Goal: Task Accomplishment & Management: Complete application form

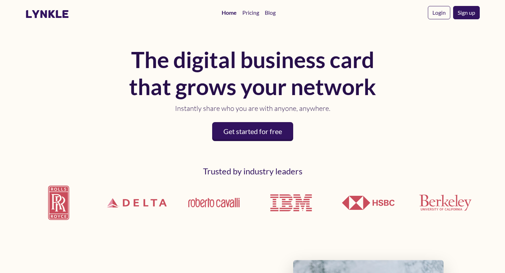
click at [54, 120] on div "The digital business card that grows your network Instantly share who you are w…" at bounding box center [252, 92] width 455 height 113
click at [253, 134] on link "Get started for free" at bounding box center [252, 131] width 85 height 20
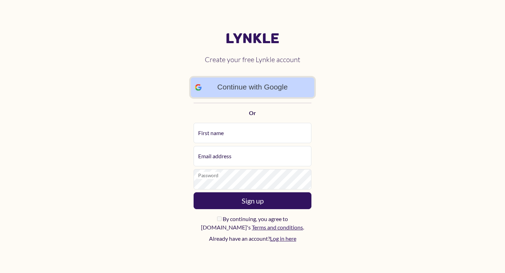
click at [280, 86] on link "Continue with Google" at bounding box center [253, 88] width 124 height 20
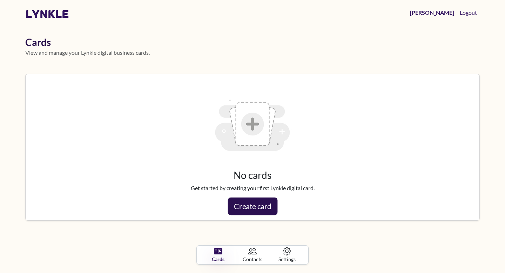
click at [253, 208] on link "Create card" at bounding box center [253, 206] width 50 height 18
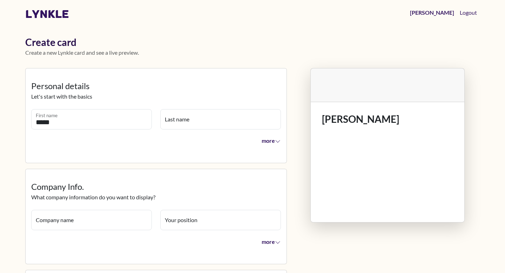
type input "*****"
click at [215, 117] on input "Last name" at bounding box center [220, 119] width 121 height 20
type input "*******"
click at [92, 115] on input "*****" at bounding box center [91, 119] width 121 height 20
type input "*****"
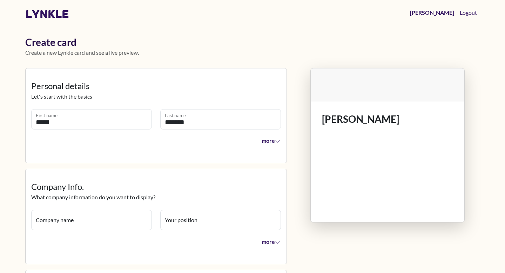
click at [178, 143] on div "more" at bounding box center [156, 142] width 250 height 17
click at [269, 140] on span "more" at bounding box center [271, 140] width 20 height 7
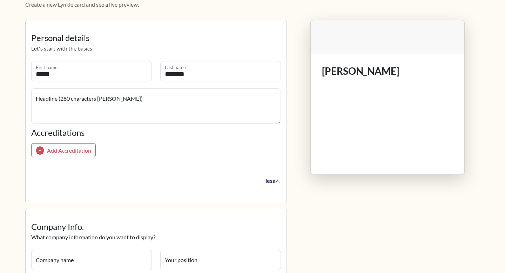
scroll to position [48, 0]
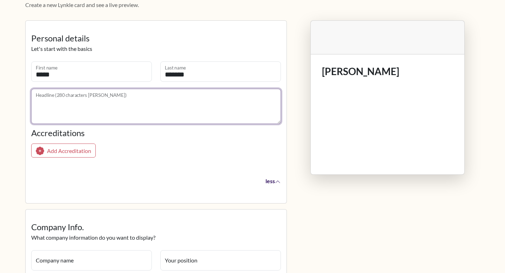
click at [115, 101] on textarea "Headline (280 characters max)" at bounding box center [156, 106] width 250 height 35
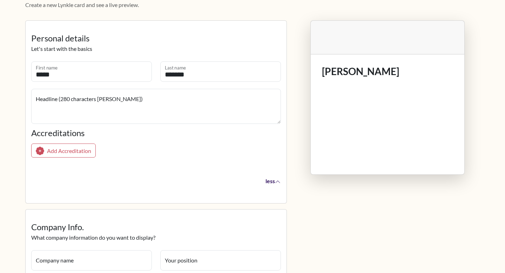
click at [136, 142] on div "Add Accreditation" at bounding box center [156, 151] width 250 height 20
click at [77, 154] on span "Add Accreditation" at bounding box center [69, 150] width 46 height 7
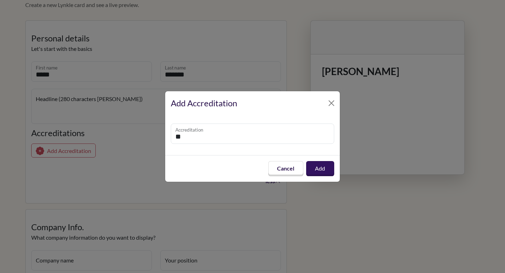
type input "*"
click at [327, 170] on button "Add" at bounding box center [320, 169] width 29 height 16
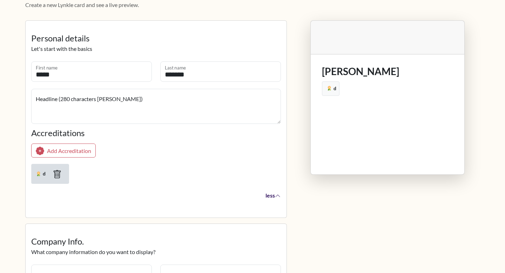
click at [56, 174] on icon "button" at bounding box center [57, 174] width 9 height 9
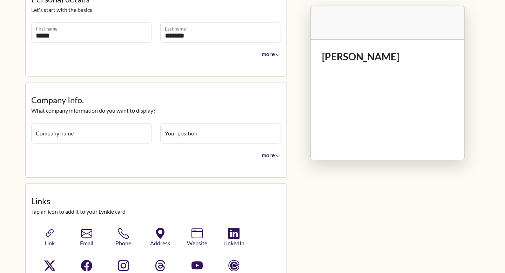
scroll to position [88, 0]
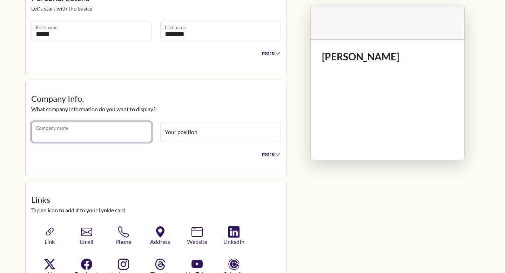
click at [67, 128] on input "Company name" at bounding box center [91, 132] width 121 height 20
type input "*******"
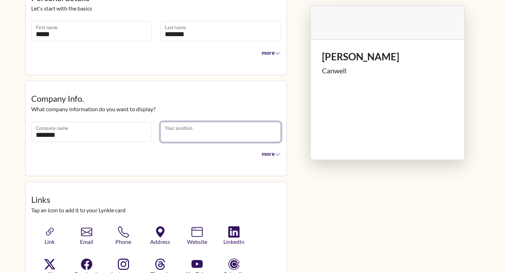
click at [195, 126] on input "Your position" at bounding box center [220, 132] width 121 height 20
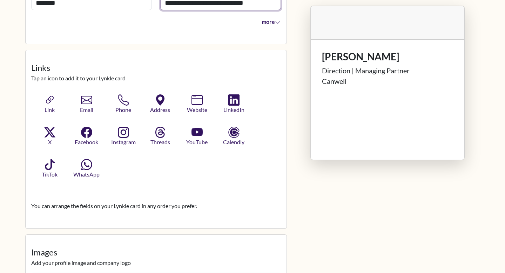
scroll to position [234, 0]
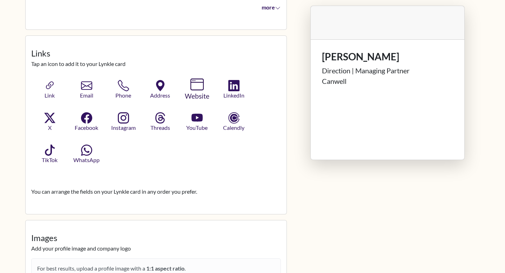
type input "**********"
click at [200, 88] on icon "button" at bounding box center [196, 84] width 13 height 13
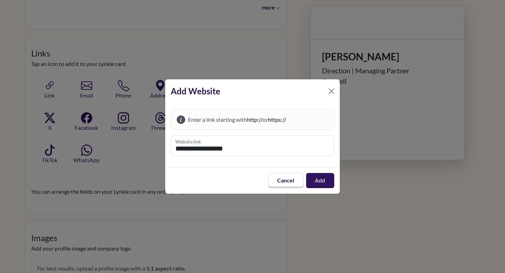
click at [176, 150] on input "**********" at bounding box center [252, 145] width 163 height 20
drag, startPoint x: 244, startPoint y: 148, endPoint x: 118, endPoint y: 148, distance: 125.9
click at [118, 148] on div "**********" at bounding box center [252, 136] width 505 height 273
paste input "**********"
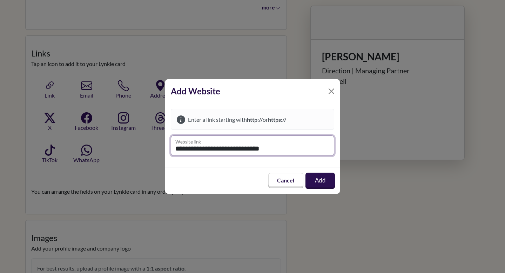
type input "**********"
click at [317, 182] on button "Add" at bounding box center [320, 181] width 29 height 16
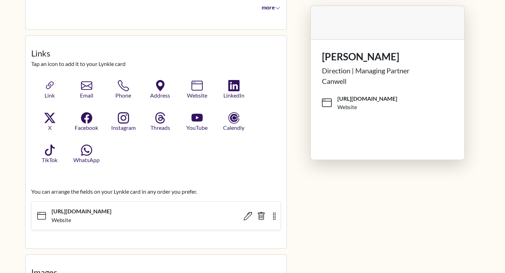
scroll to position [221, 0]
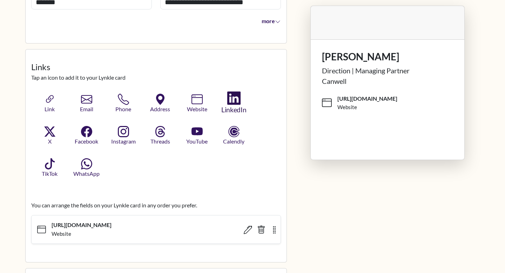
click at [236, 103] on icon "button" at bounding box center [233, 98] width 13 height 13
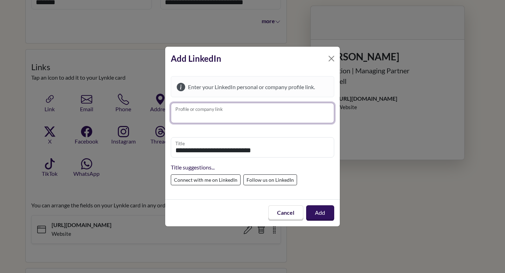
paste input "**********"
type input "**********"
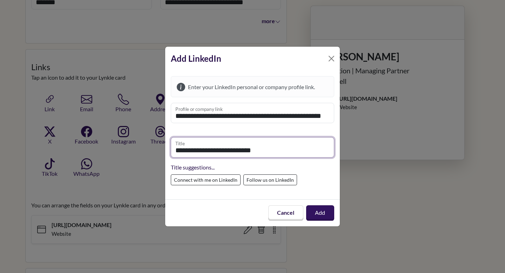
scroll to position [0, 0]
click at [279, 152] on input "**********" at bounding box center [252, 147] width 163 height 20
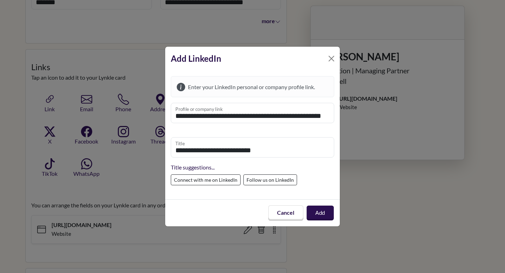
click at [320, 213] on button "Add" at bounding box center [320, 213] width 27 height 15
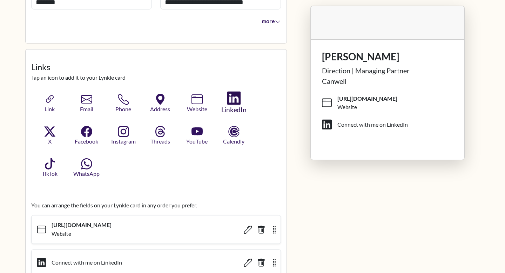
click at [233, 101] on icon "button" at bounding box center [233, 98] width 13 height 13
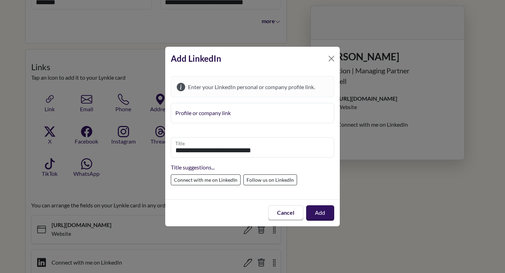
click at [265, 182] on label "Follow us on LinkedIn" at bounding box center [270, 179] width 54 height 11
type input "**********"
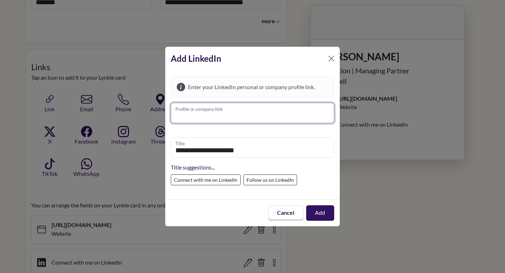
click at [228, 113] on input "Profile or company link" at bounding box center [252, 113] width 163 height 20
paste input "**********"
type input "**********"
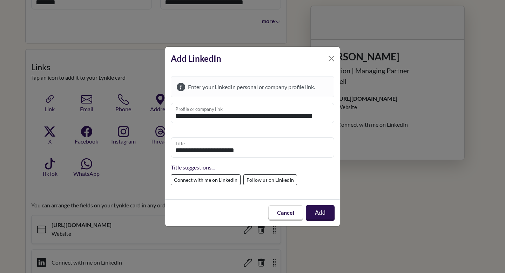
click at [321, 210] on button "Add" at bounding box center [320, 213] width 29 height 16
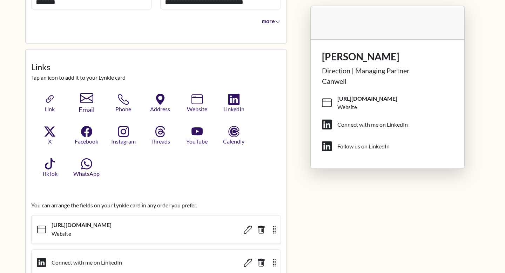
click at [88, 100] on icon "button" at bounding box center [86, 98] width 13 height 13
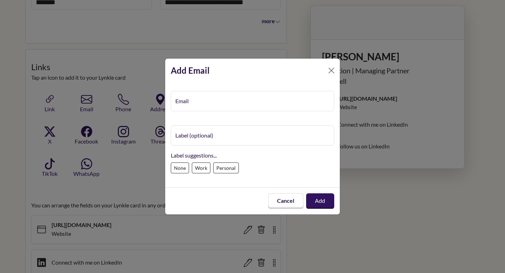
click at [202, 183] on div "Email Label (optional) Label suggestions... None Work Personal" at bounding box center [252, 134] width 175 height 105
click at [199, 170] on label "Work" at bounding box center [201, 167] width 19 height 11
type input "****"
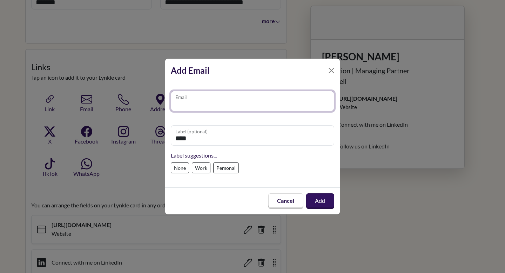
click at [199, 102] on input "Email" at bounding box center [252, 101] width 163 height 20
type input "**********"
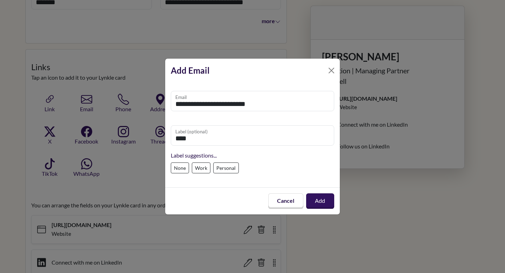
click at [297, 118] on div "**** Label (optional) Label suggestions... None Work Personal" at bounding box center [252, 146] width 163 height 59
click at [316, 204] on button "Add" at bounding box center [320, 201] width 29 height 16
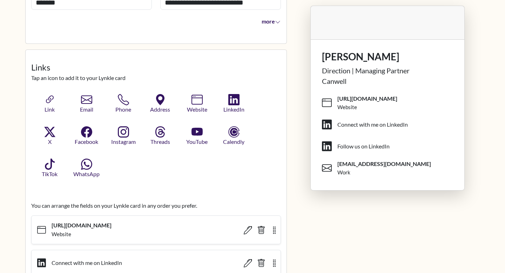
scroll to position [229, 0]
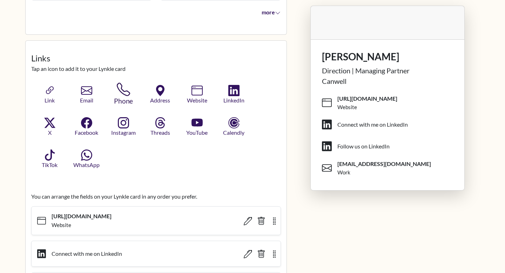
click at [125, 94] on icon "button" at bounding box center [122, 89] width 13 height 13
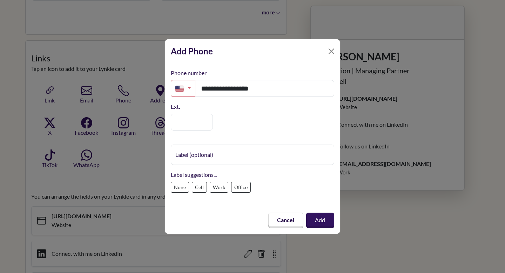
type input "**********"
click at [268, 128] on div "Ext." at bounding box center [252, 116] width 163 height 28
click at [199, 189] on label "Cell" at bounding box center [199, 187] width 15 height 11
type input "****"
click at [314, 220] on button "Add" at bounding box center [320, 220] width 27 height 14
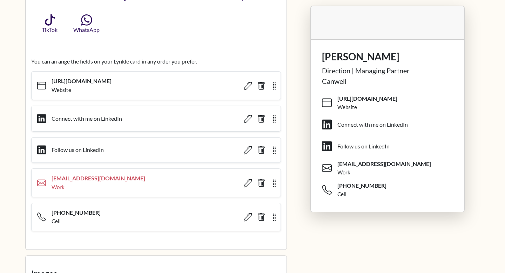
scroll to position [365, 0]
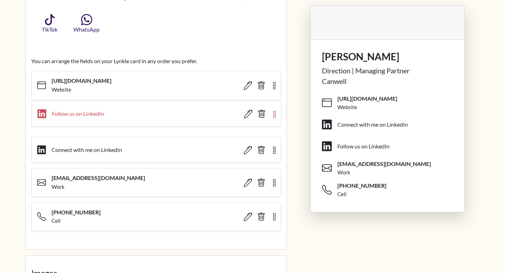
drag, startPoint x: 274, startPoint y: 152, endPoint x: 275, endPoint y: 117, distance: 35.1
click at [275, 117] on icon "button" at bounding box center [275, 114] width 8 height 8
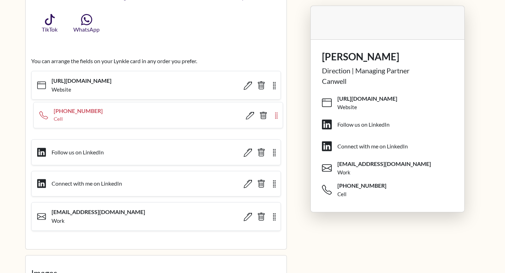
drag, startPoint x: 275, startPoint y: 220, endPoint x: 277, endPoint y: 118, distance: 101.4
click at [277, 118] on icon "button" at bounding box center [277, 115] width 8 height 7
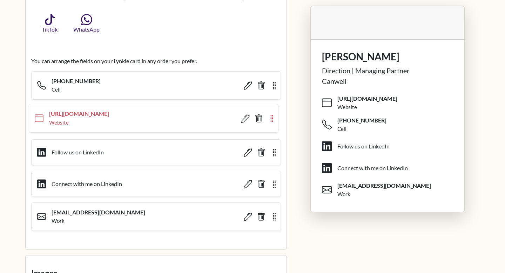
drag, startPoint x: 275, startPoint y: 83, endPoint x: 273, endPoint y: 115, distance: 32.4
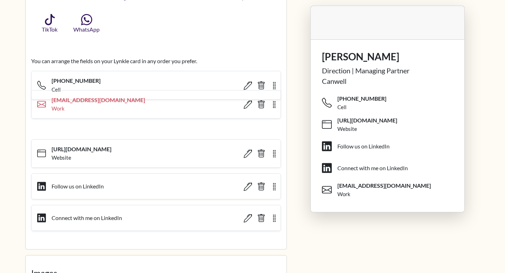
drag, startPoint x: 274, startPoint y: 218, endPoint x: 274, endPoint y: 110, distance: 108.4
click at [274, 109] on icon "button" at bounding box center [274, 105] width 8 height 8
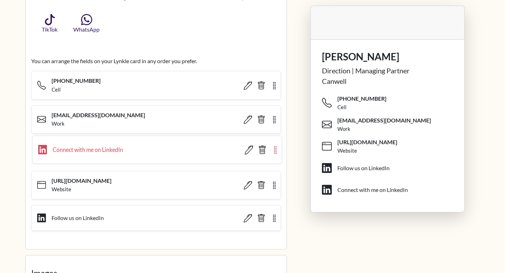
drag, startPoint x: 274, startPoint y: 219, endPoint x: 275, endPoint y: 152, distance: 67.4
click at [275, 152] on icon "button" at bounding box center [276, 150] width 8 height 9
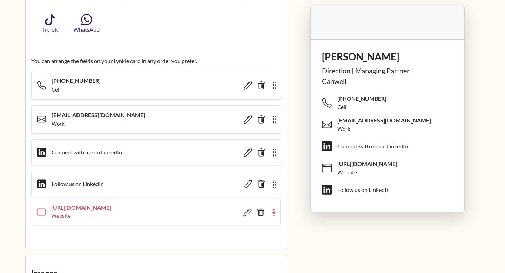
drag, startPoint x: 274, startPoint y: 185, endPoint x: 274, endPoint y: 211, distance: 26.3
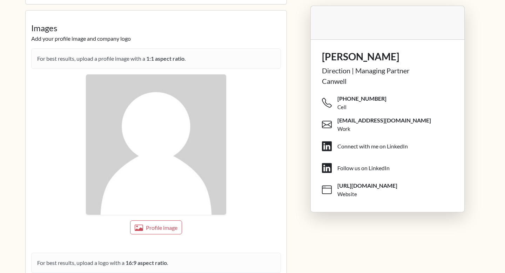
scroll to position [628, 0]
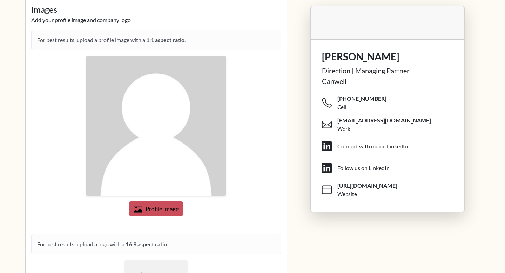
click at [149, 209] on span "Profile image" at bounding box center [162, 208] width 33 height 7
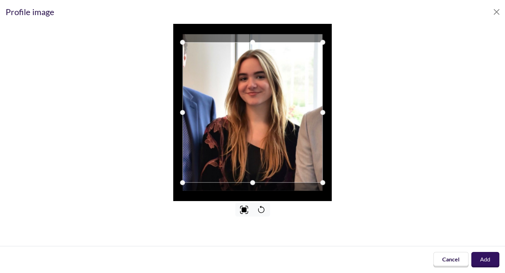
click at [275, 112] on div at bounding box center [252, 112] width 140 height 140
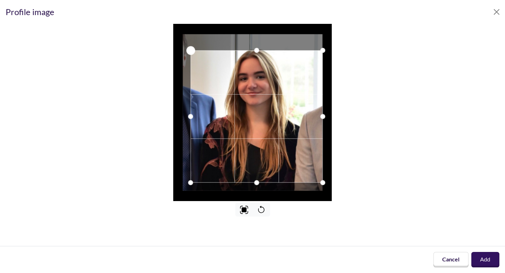
drag, startPoint x: 182, startPoint y: 43, endPoint x: 191, endPoint y: 46, distance: 9.2
click at [191, 46] on div at bounding box center [190, 50] width 11 height 11
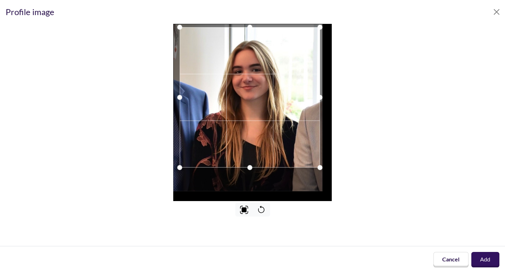
drag, startPoint x: 241, startPoint y: 86, endPoint x: 238, endPoint y: 71, distance: 15.3
click at [238, 71] on div at bounding box center [250, 97] width 140 height 140
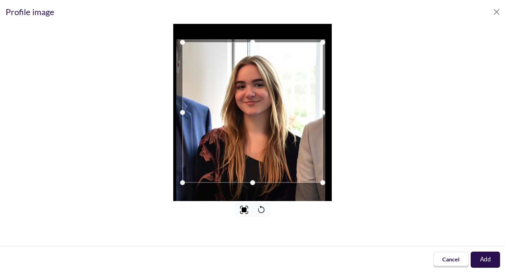
click at [490, 259] on button "Add" at bounding box center [485, 260] width 29 height 16
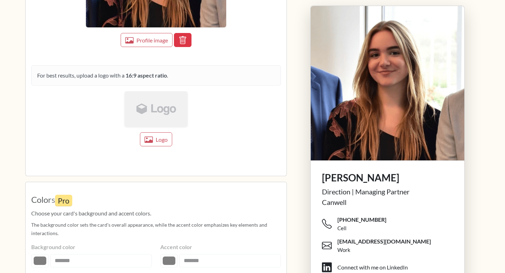
scroll to position [783, 0]
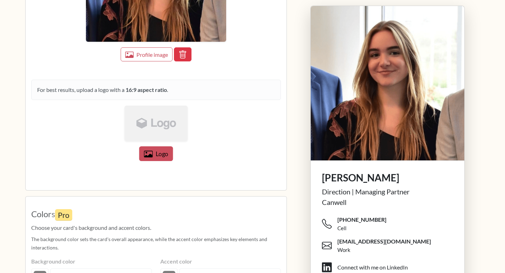
click at [154, 156] on button "Logo" at bounding box center [156, 153] width 34 height 15
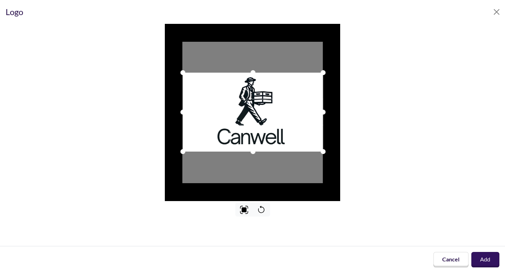
click at [280, 109] on div at bounding box center [253, 112] width 140 height 79
click at [498, 9] on button "Close" at bounding box center [496, 11] width 11 height 11
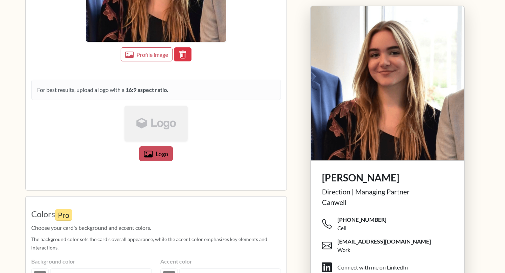
click at [160, 155] on span "Logo" at bounding box center [162, 153] width 13 height 7
click at [146, 151] on icon "button" at bounding box center [149, 154] width 8 height 6
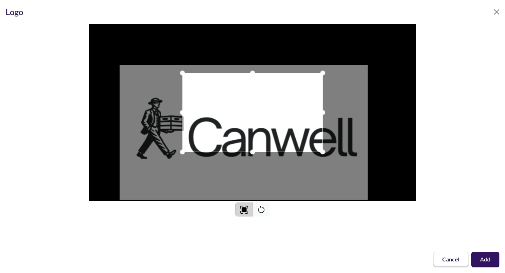
click at [242, 210] on img at bounding box center [244, 210] width 8 height 8
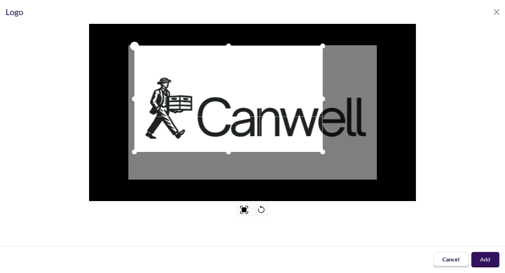
drag, startPoint x: 184, startPoint y: 75, endPoint x: 136, endPoint y: 65, distance: 49.1
click at [136, 65] on div at bounding box center [228, 99] width 188 height 106
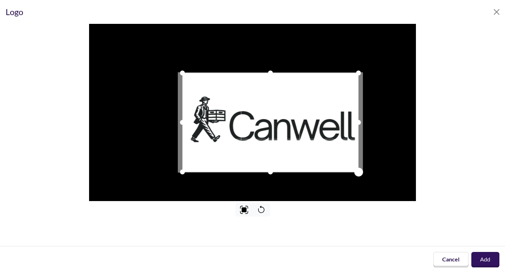
drag, startPoint x: 322, startPoint y: 152, endPoint x: 357, endPoint y: 161, distance: 37.0
click at [357, 161] on div at bounding box center [270, 122] width 176 height 99
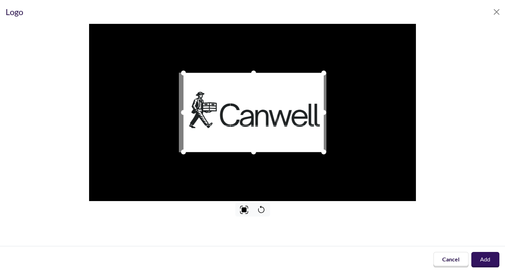
click at [303, 122] on div at bounding box center [253, 112] width 140 height 79
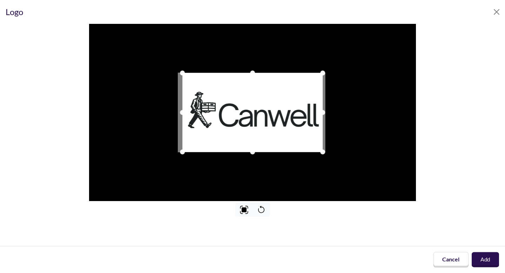
click at [487, 264] on button "Add" at bounding box center [485, 259] width 27 height 15
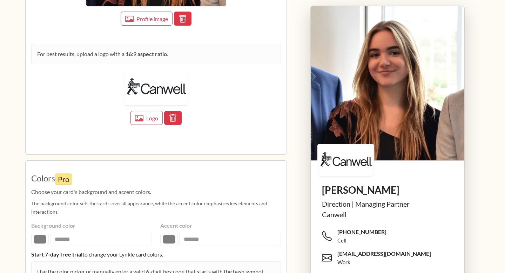
scroll to position [816, 0]
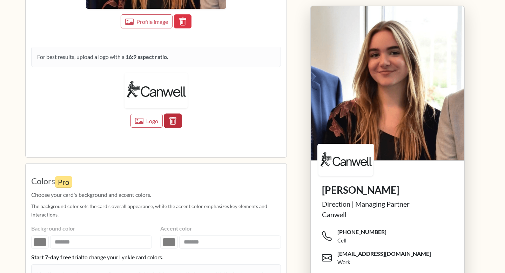
click at [179, 123] on button "button" at bounding box center [173, 121] width 18 height 14
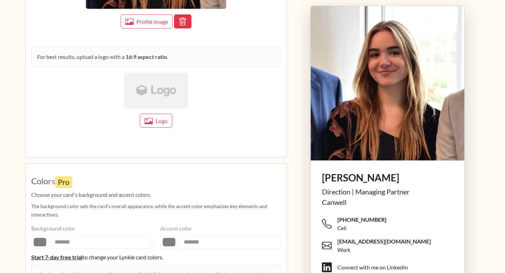
click at [154, 87] on img at bounding box center [156, 90] width 63 height 35
click at [151, 118] on icon "button" at bounding box center [148, 121] width 9 height 7
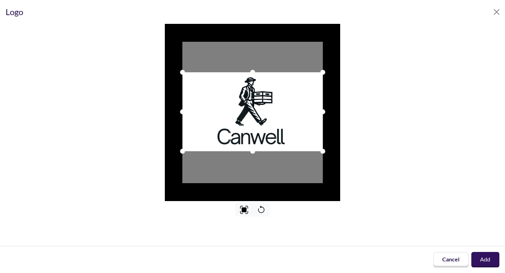
click at [277, 111] on div at bounding box center [252, 111] width 140 height 79
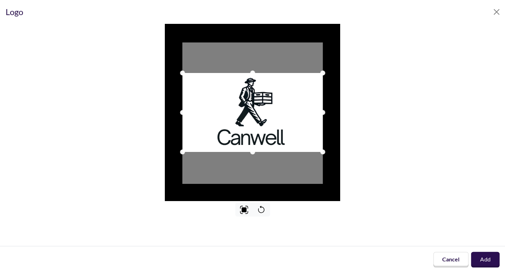
click at [485, 261] on button "Add" at bounding box center [485, 259] width 28 height 15
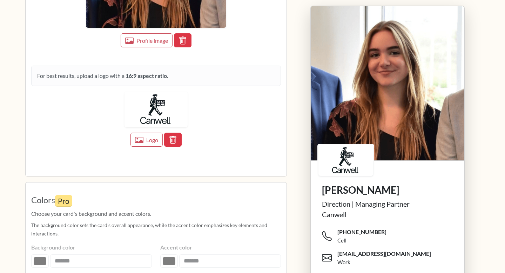
scroll to position [780, 0]
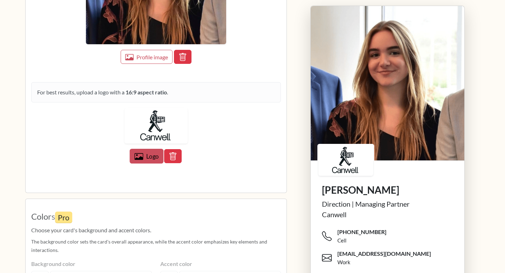
click at [143, 157] on icon "button" at bounding box center [138, 156] width 9 height 7
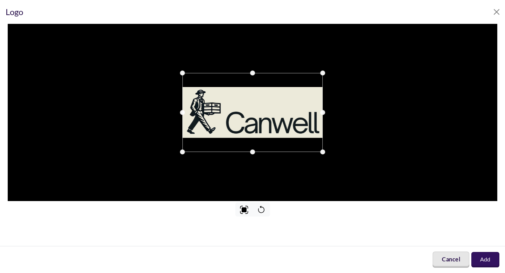
click at [464, 262] on button "Cancel" at bounding box center [451, 260] width 37 height 16
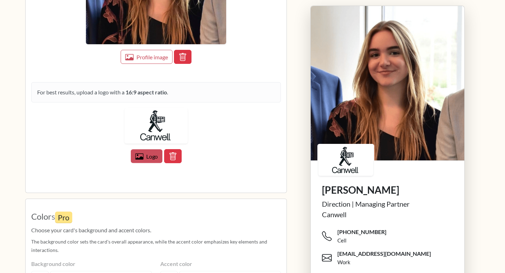
click at [146, 156] on button "Logo" at bounding box center [147, 156] width 32 height 14
click at [141, 157] on icon "button" at bounding box center [139, 156] width 9 height 6
click at [142, 151] on button "Logo" at bounding box center [146, 156] width 33 height 14
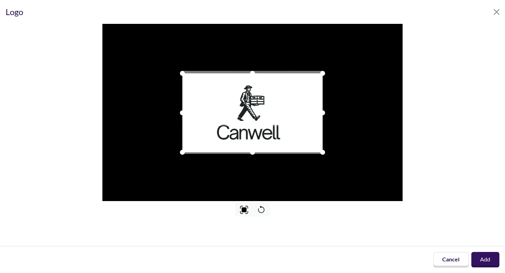
click at [258, 121] on div at bounding box center [252, 112] width 140 height 79
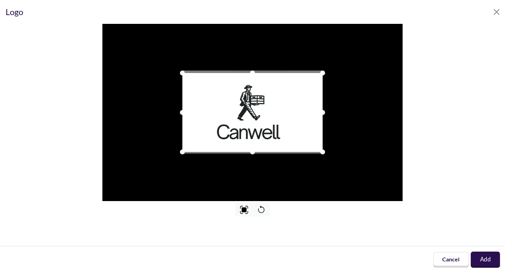
click at [489, 260] on button "Add" at bounding box center [485, 260] width 29 height 16
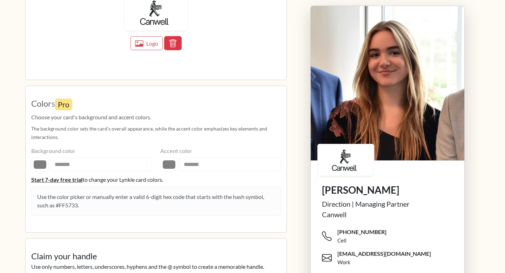
scroll to position [893, 0]
click at [79, 165] on fieldset "Colors Pro Choose your card's background and accent colors. The background colo…" at bounding box center [156, 158] width 250 height 135
click at [92, 162] on fieldset "Colors Pro Choose your card's background and accent colors. The background colo…" at bounding box center [156, 158] width 250 height 135
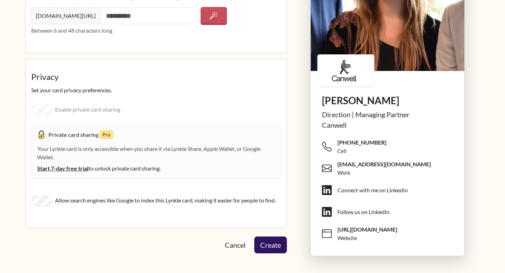
scroll to position [1102, 0]
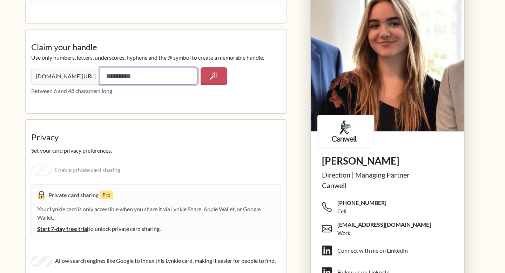
click at [119, 76] on input "text" at bounding box center [149, 76] width 98 height 17
click at [199, 106] on fieldset "**********" at bounding box center [156, 71] width 250 height 73
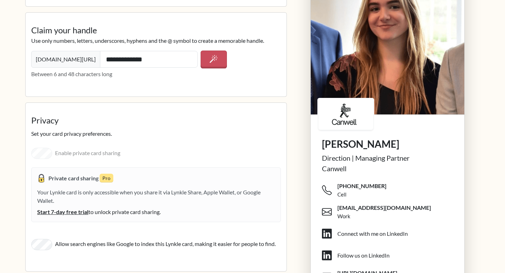
scroll to position [1126, 0]
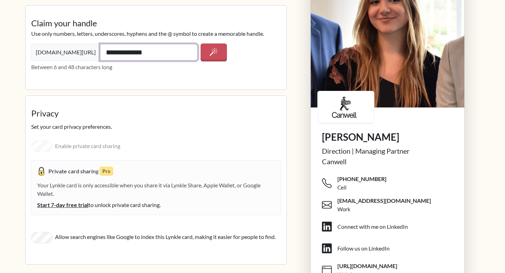
click at [100, 54] on input "**********" at bounding box center [149, 52] width 98 height 17
type input "**********"
click at [160, 75] on div "**********" at bounding box center [156, 60] width 250 height 35
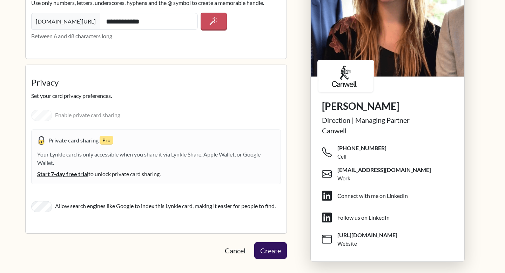
scroll to position [1163, 0]
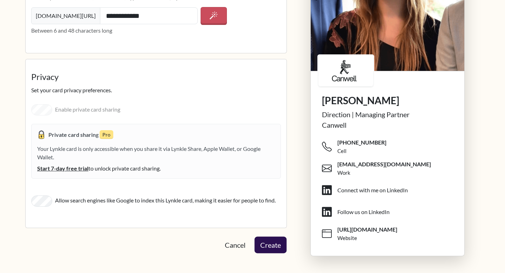
click at [268, 245] on button "Create" at bounding box center [271, 244] width 32 height 16
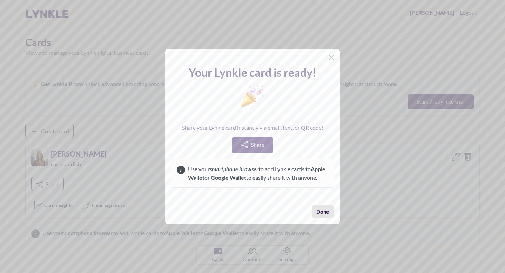
click at [323, 212] on button "Done" at bounding box center [323, 211] width 22 height 13
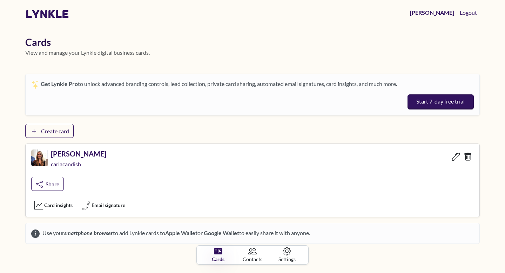
scroll to position [19, 0]
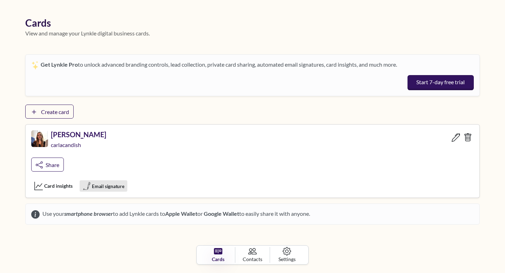
click at [98, 188] on span "Email signature" at bounding box center [108, 185] width 32 height 7
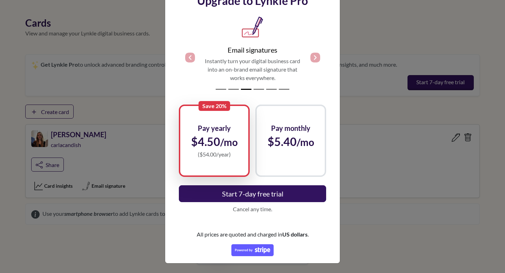
scroll to position [0, 0]
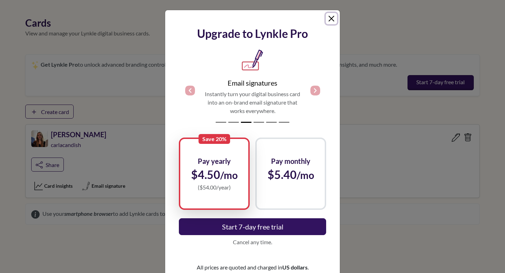
click at [334, 14] on button "Close" at bounding box center [331, 18] width 11 height 11
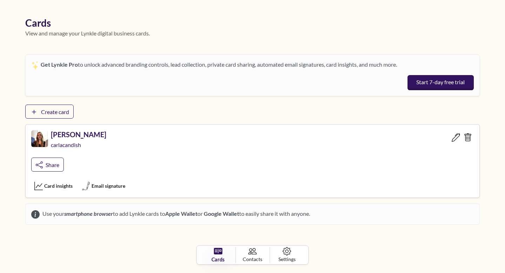
click at [223, 257] on span "Cards" at bounding box center [218, 259] width 13 height 8
click at [63, 109] on span "Create card" at bounding box center [55, 111] width 29 height 7
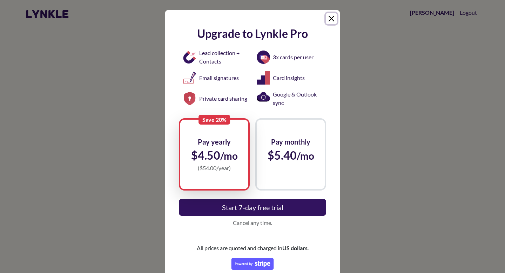
click at [330, 16] on button "Close" at bounding box center [331, 18] width 11 height 11
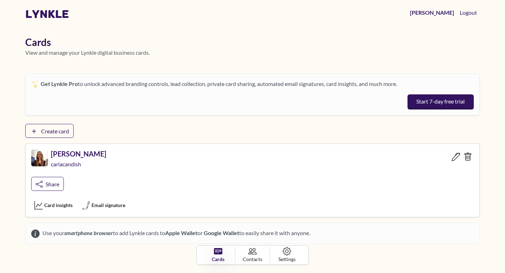
scroll to position [19, 0]
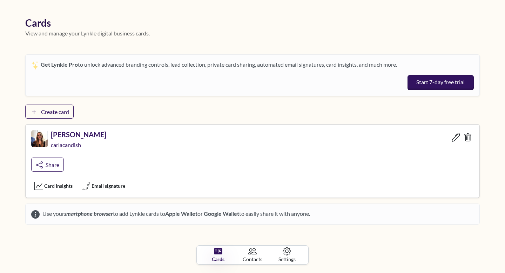
click at [429, 176] on div "CARLA CANDISH carlacandish Share" at bounding box center [253, 152] width 454 height 55
click at [46, 167] on span "Share" at bounding box center [53, 164] width 14 height 7
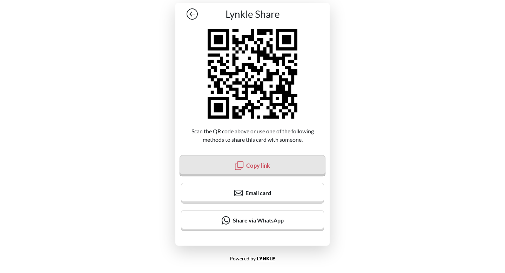
click at [253, 168] on span "Copy link" at bounding box center [258, 165] width 24 height 7
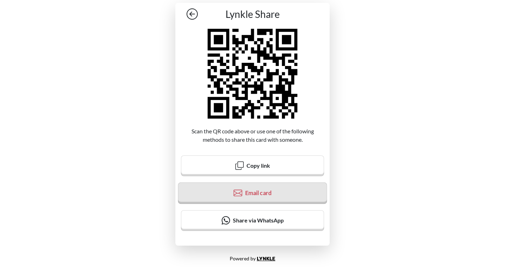
click at [243, 196] on button "Email card" at bounding box center [252, 193] width 149 height 22
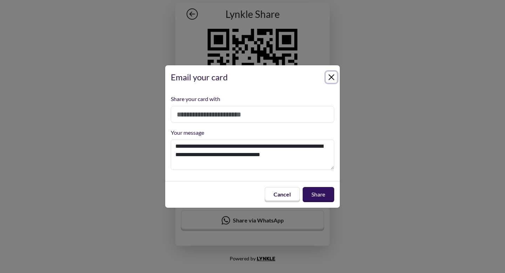
click at [334, 79] on button "Close" at bounding box center [331, 77] width 11 height 11
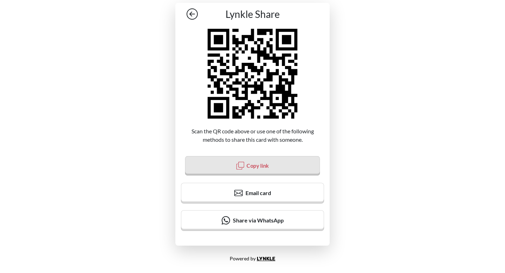
click at [280, 169] on button "Copy link" at bounding box center [252, 166] width 135 height 20
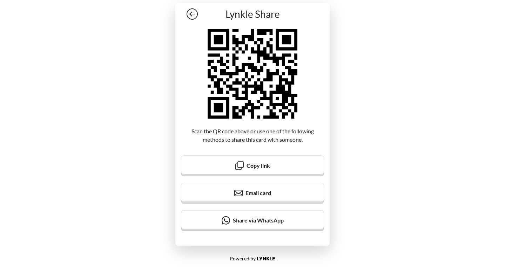
click at [255, 86] on icon at bounding box center [253, 74] width 90 height 90
click at [196, 10] on icon at bounding box center [192, 13] width 11 height 11
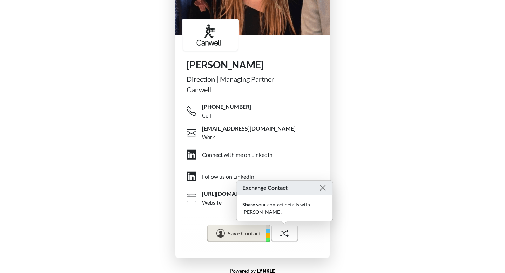
scroll to position [122, 0]
click at [323, 192] on button "Close" at bounding box center [323, 187] width 8 height 8
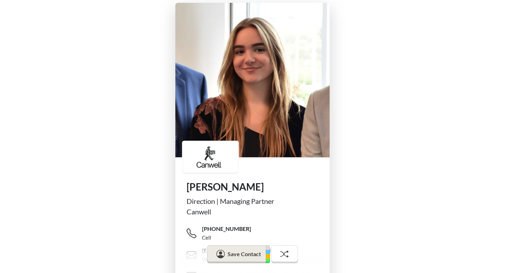
scroll to position [7, 0]
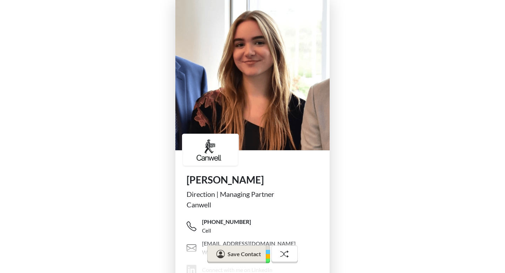
click at [132, 65] on div "CARLA CANDISH Direction | Managing Partner Canwell +1 (929) 428-4832 Cell servi…" at bounding box center [252, 184] width 505 height 383
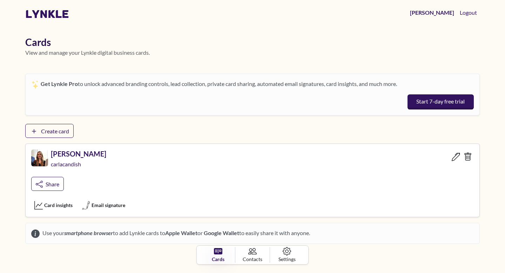
scroll to position [19, 0]
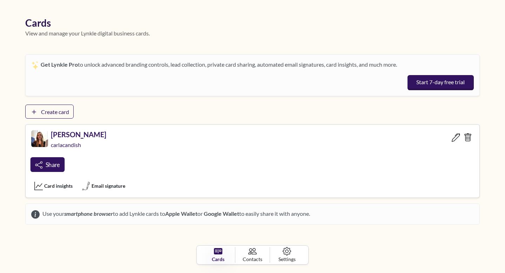
click at [38, 160] on link "Share" at bounding box center [48, 164] width 34 height 15
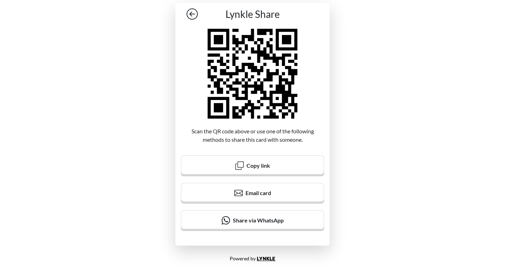
click at [192, 15] on icon at bounding box center [192, 13] width 11 height 11
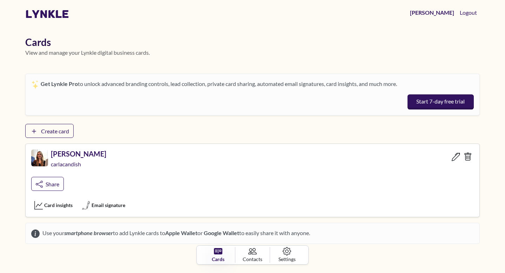
scroll to position [19, 0]
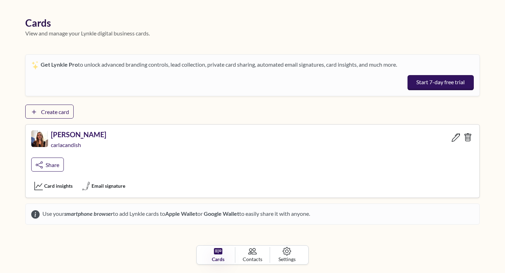
click at [246, 116] on div "Get Lynkle Pro to unlock advanced branding controls, lead collection, private c…" at bounding box center [252, 139] width 455 height 170
click at [51, 186] on span "Card insights" at bounding box center [59, 186] width 30 height 8
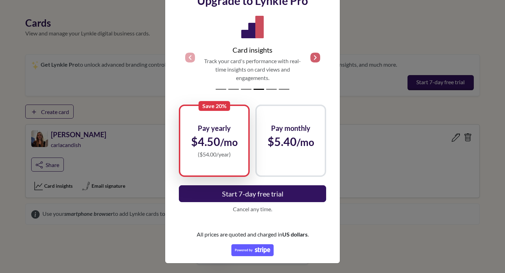
scroll to position [0, 0]
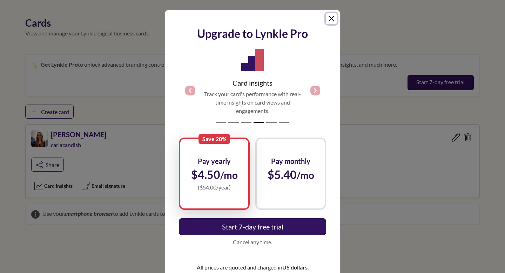
click at [331, 20] on button "Close" at bounding box center [331, 18] width 11 height 11
